Goal: Information Seeking & Learning: Learn about a topic

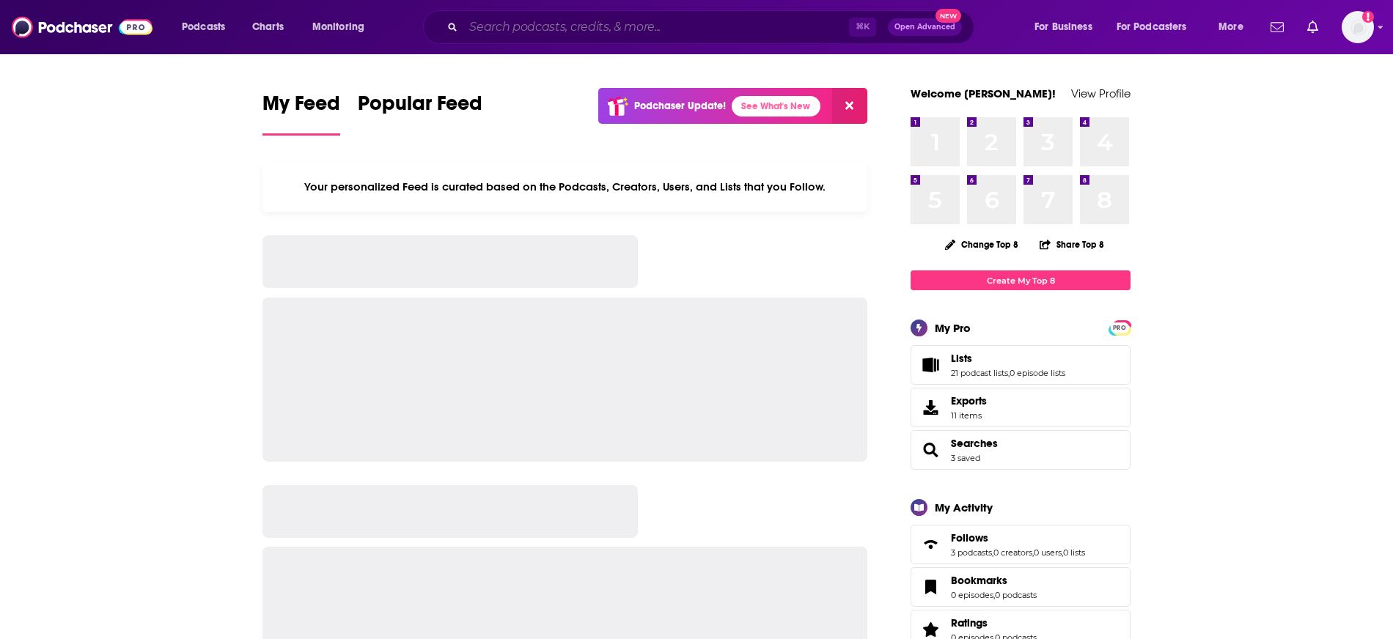
click at [538, 29] on input "Search podcasts, credits, & more..." at bounding box center [656, 26] width 386 height 23
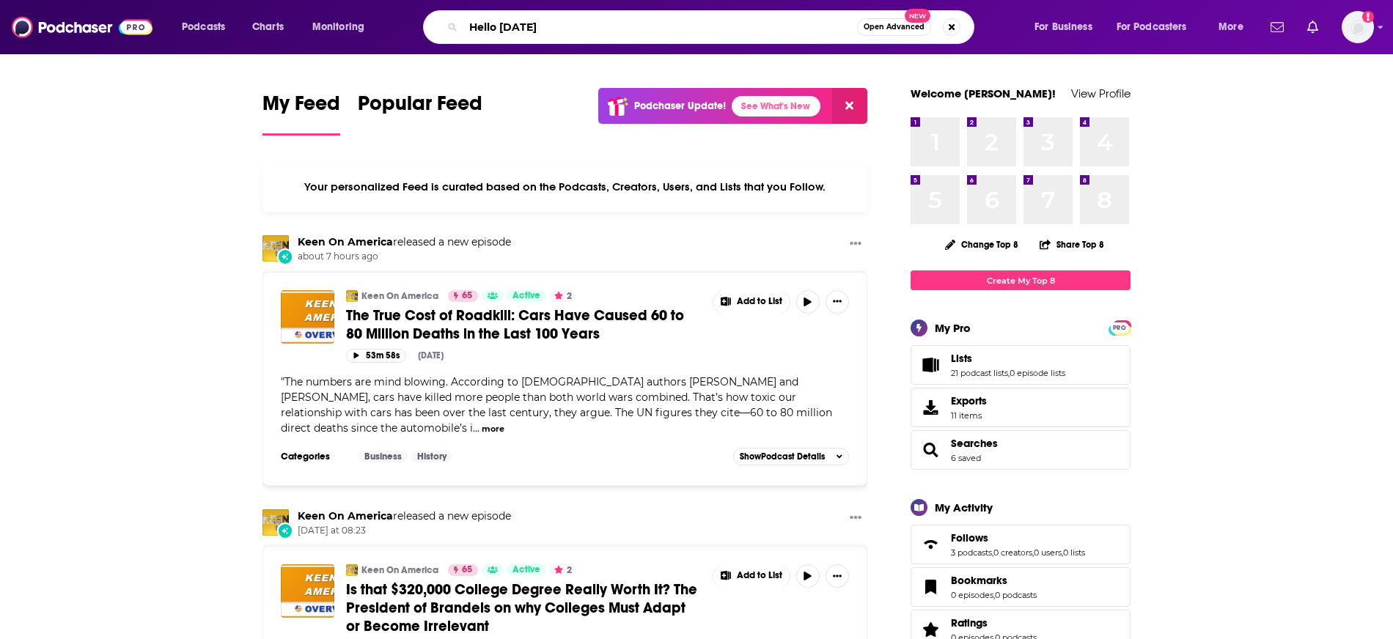
type input "Hello [DATE]"
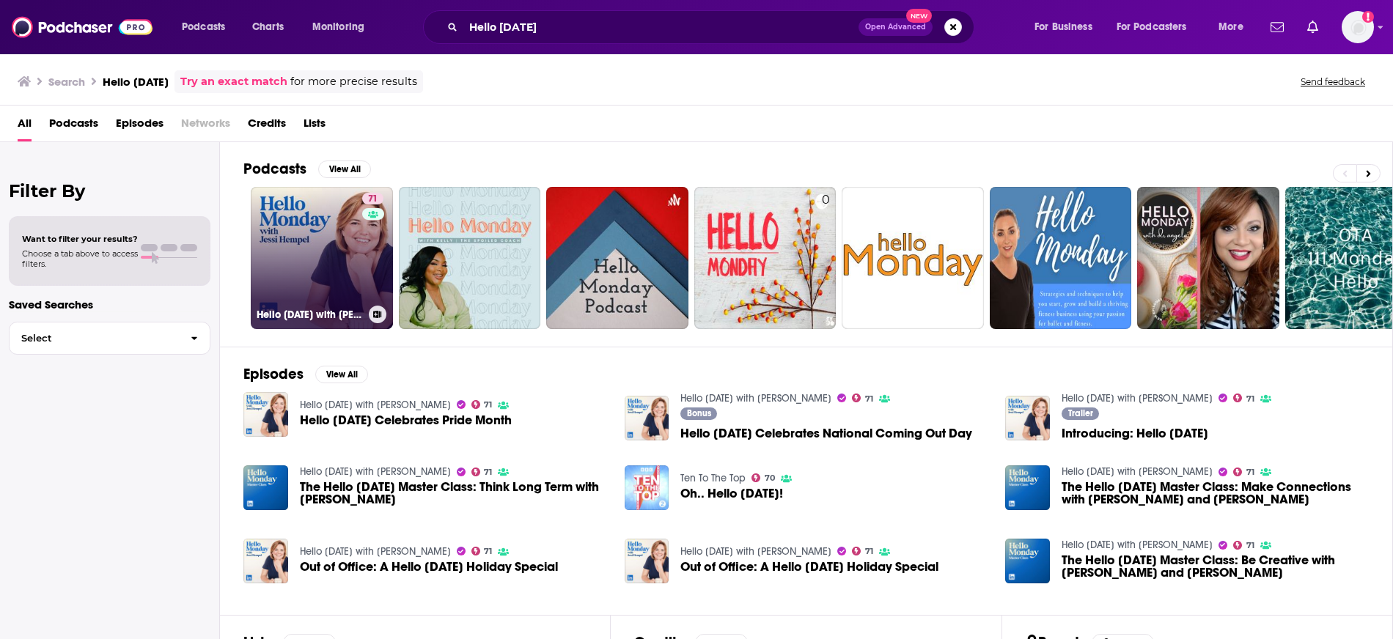
click at [314, 241] on link "71 Hello [DATE] with [PERSON_NAME]" at bounding box center [322, 258] width 142 height 142
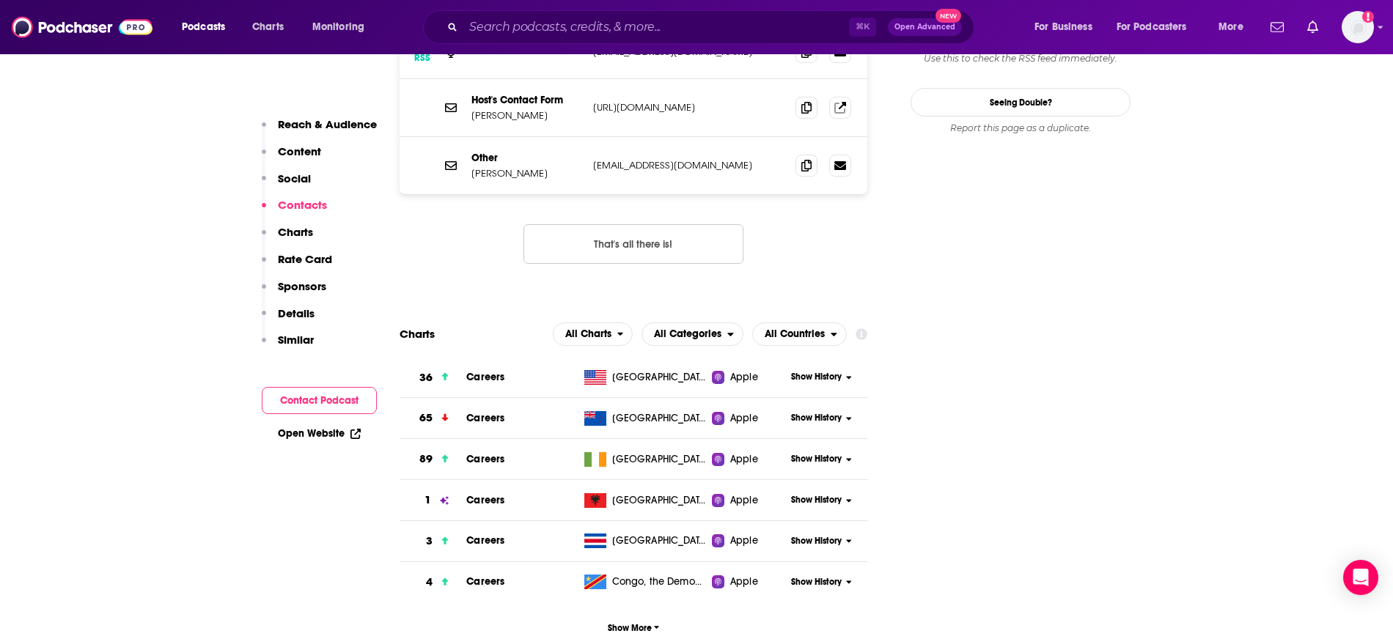
scroll to position [1487, 0]
